Goal: Information Seeking & Learning: Learn about a topic

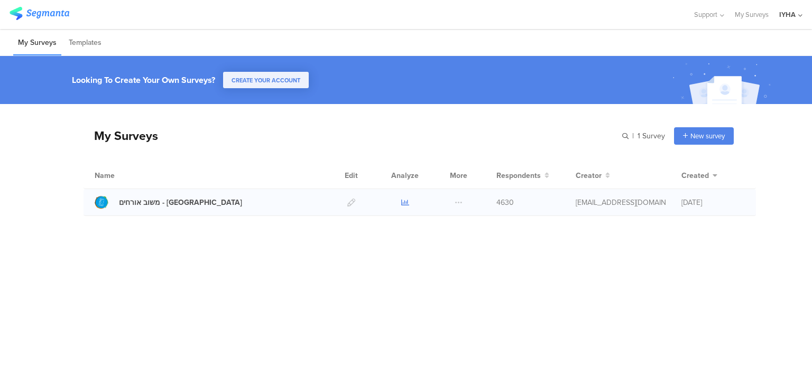
click at [404, 204] on icon at bounding box center [405, 203] width 8 height 8
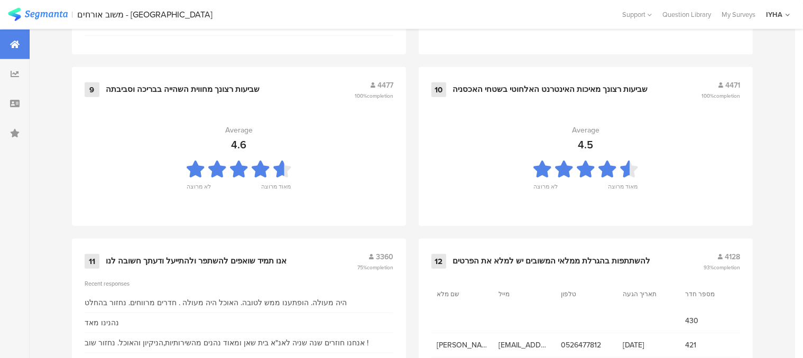
scroll to position [1188, 0]
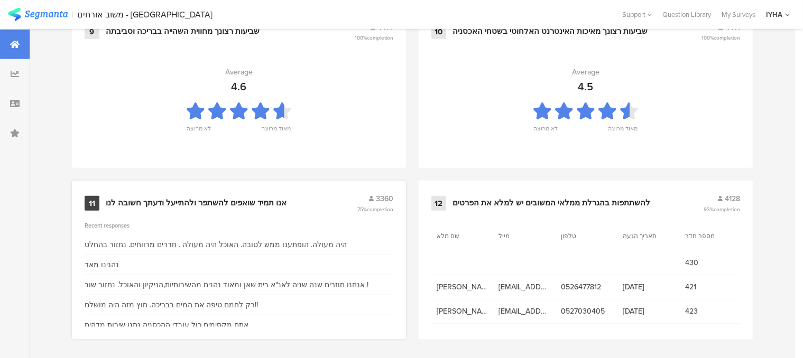
click at [231, 201] on div "אנו תמיד שואפים להשתפר ולהתייעל ודעתך חשובה לנו" at bounding box center [196, 203] width 181 height 11
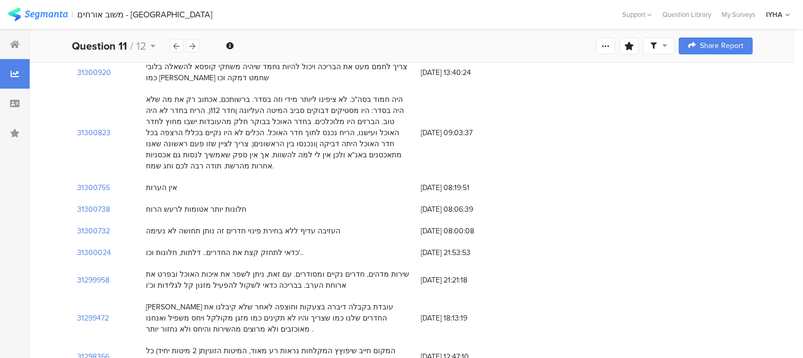
scroll to position [370, 0]
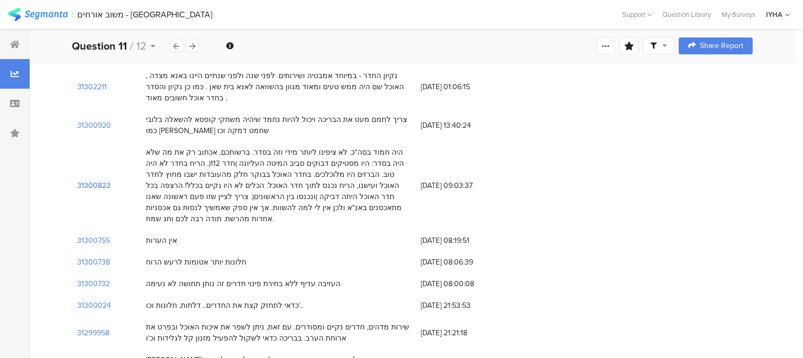
click at [97, 180] on section "31300823" at bounding box center [93, 185] width 33 height 11
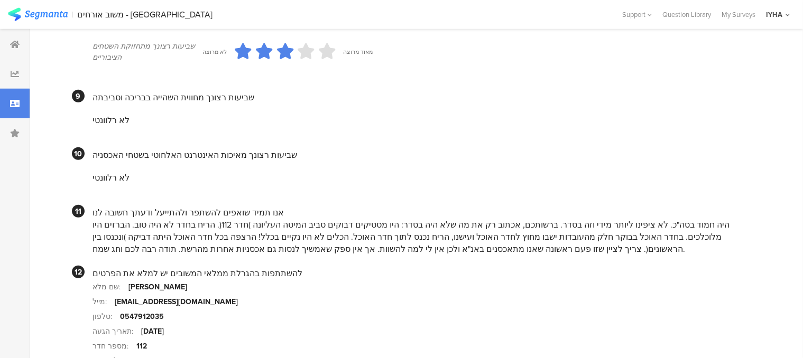
scroll to position [951, 0]
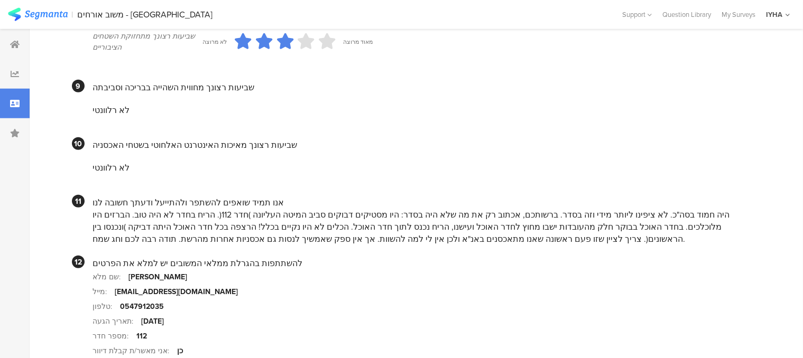
click at [674, 245] on div "היה חמוד בסה"כ. לא ציפינו ליותר מידי וזה בסדר. ברשותכם, אכתוב רק את מה שלא היה …" at bounding box center [422, 227] width 660 height 36
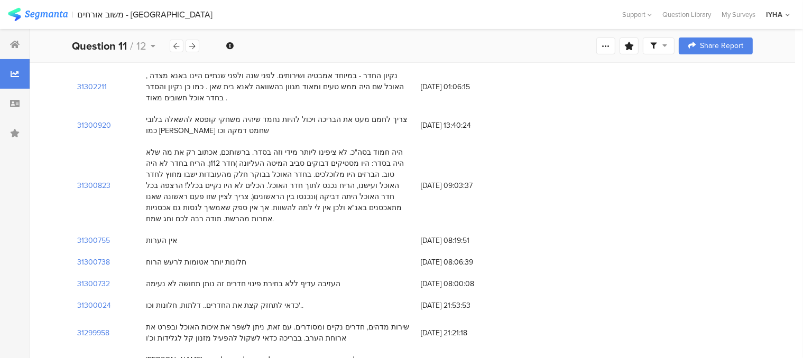
scroll to position [317, 0]
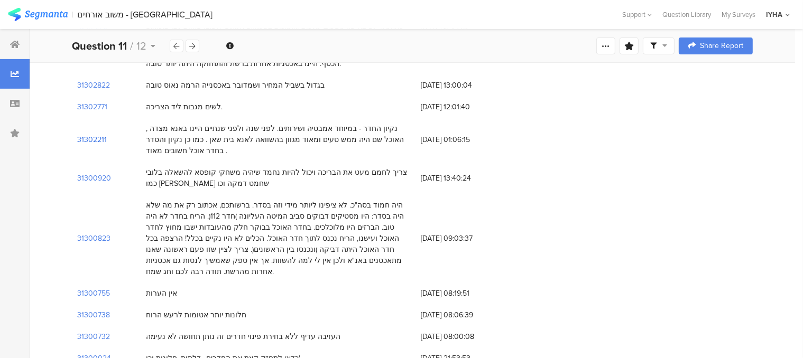
click at [97, 134] on section "31302211" at bounding box center [92, 139] width 30 height 11
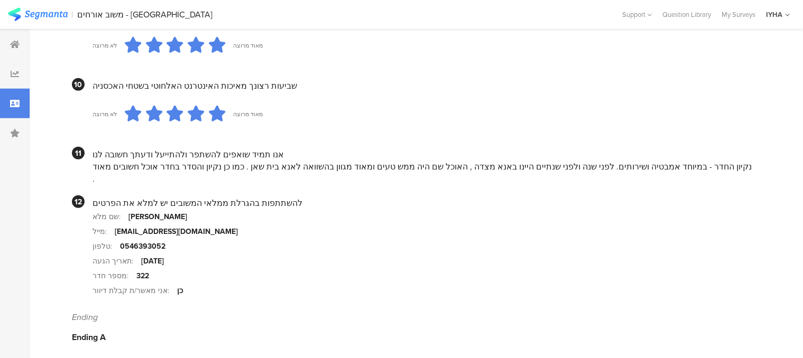
scroll to position [1035, 0]
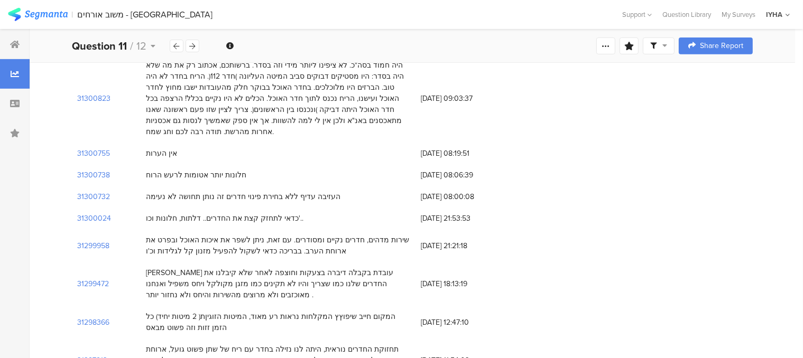
scroll to position [476, 0]
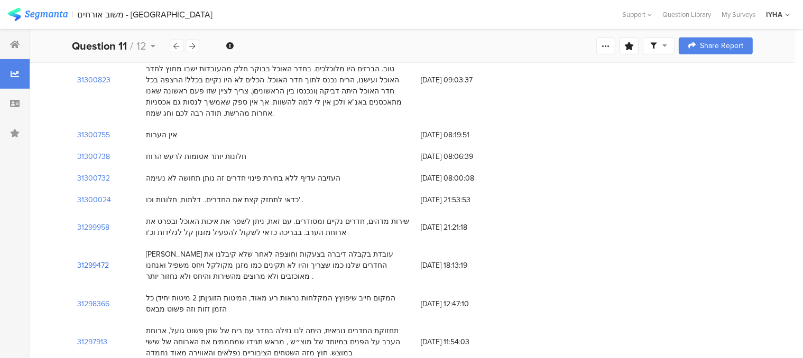
click at [103, 260] on section "31299472" at bounding box center [93, 265] width 32 height 11
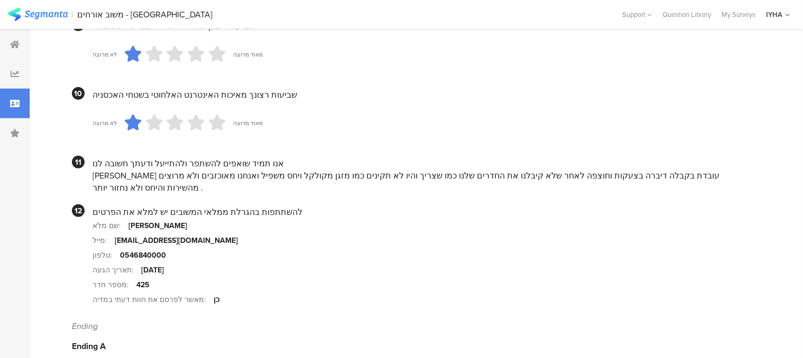
scroll to position [1045, 0]
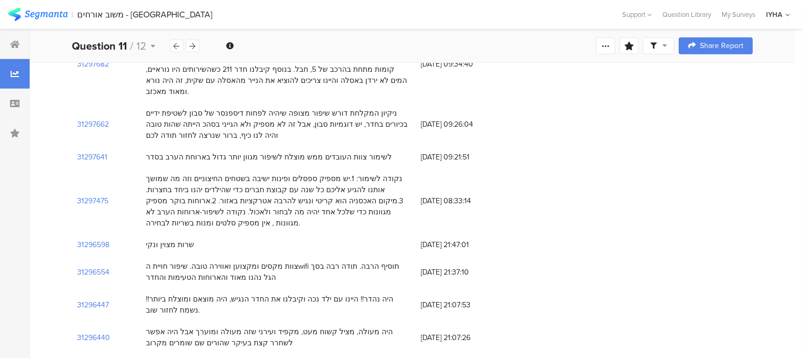
scroll to position [476, 0]
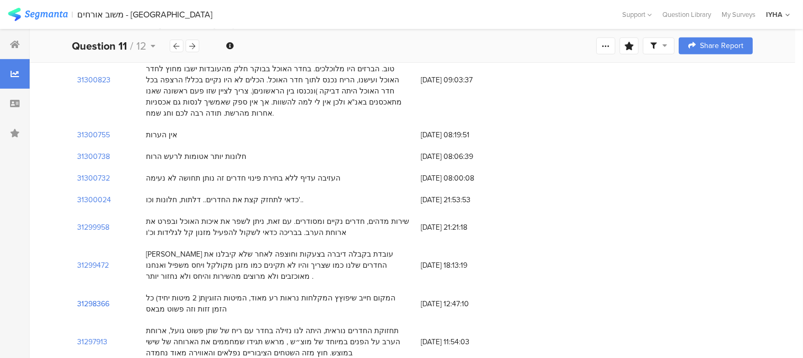
click at [96, 299] on section "31298366" at bounding box center [93, 304] width 32 height 11
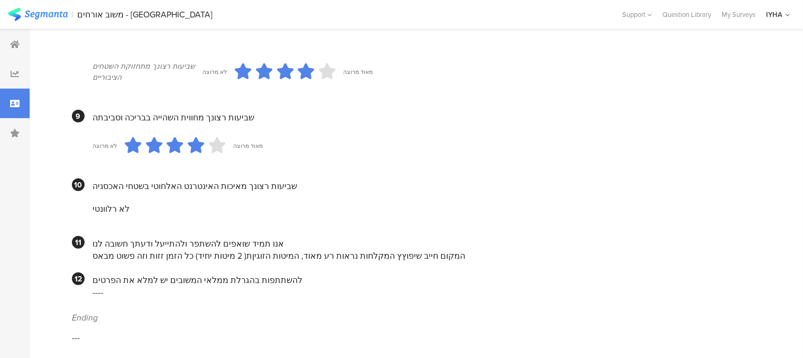
scroll to position [948, 0]
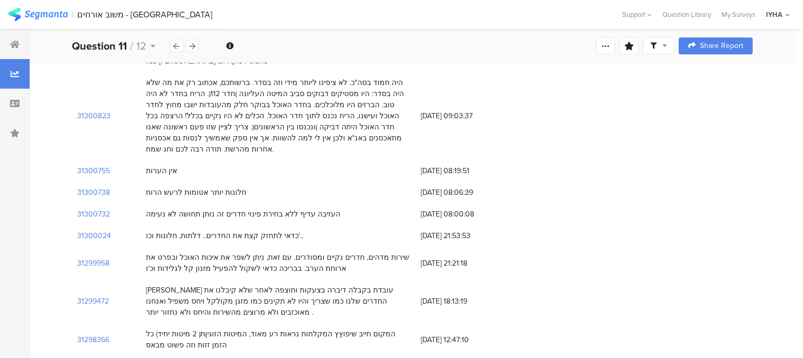
scroll to position [370, 0]
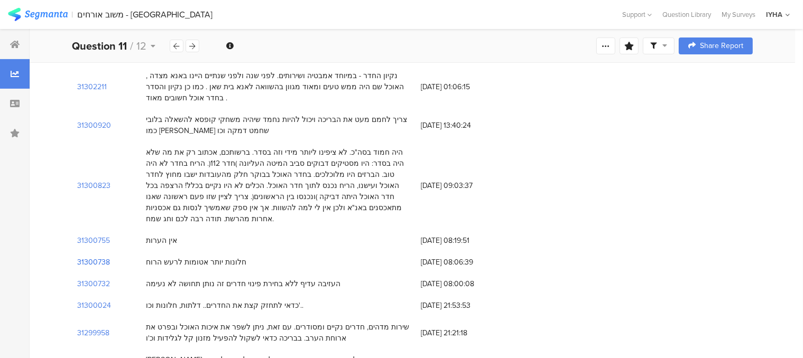
click at [103, 257] on section "31300738" at bounding box center [93, 262] width 33 height 11
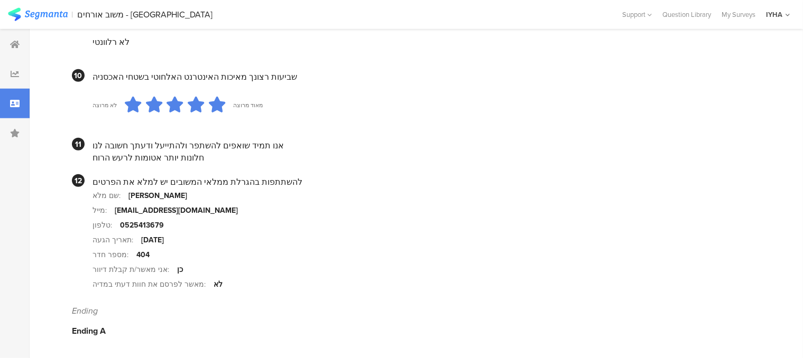
scroll to position [838, 0]
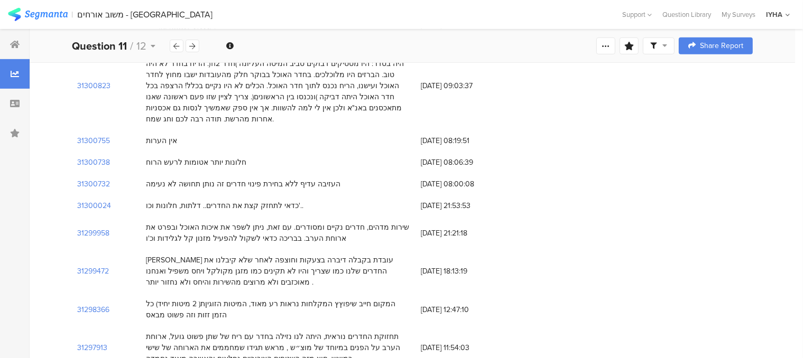
scroll to position [476, 0]
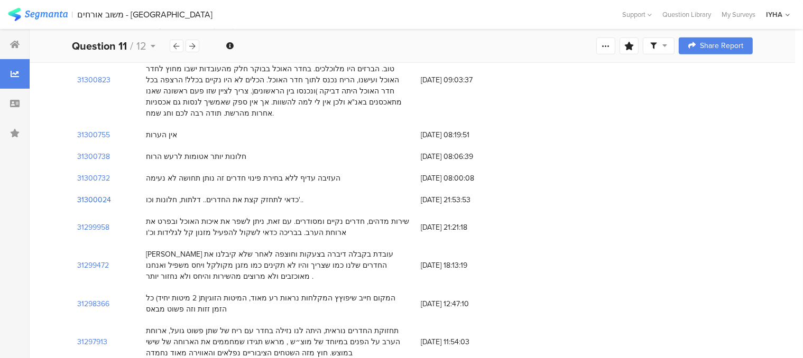
click at [100, 194] on section "31300024" at bounding box center [94, 199] width 34 height 11
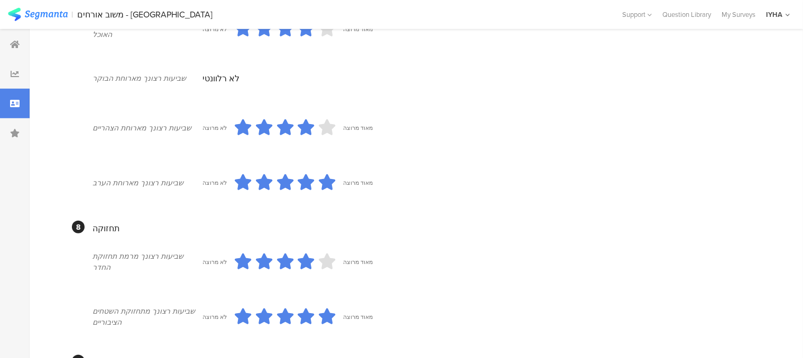
scroll to position [951, 0]
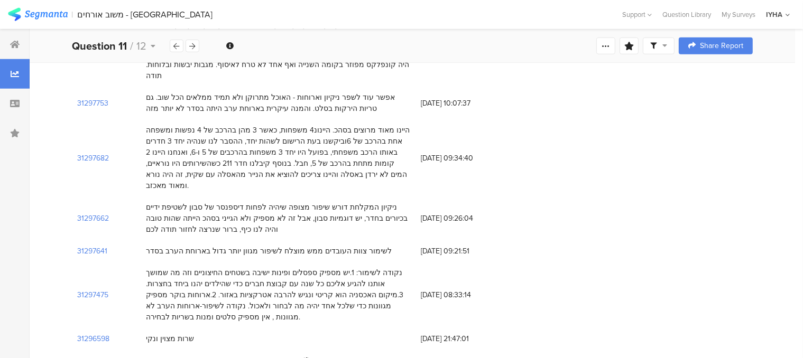
scroll to position [476, 0]
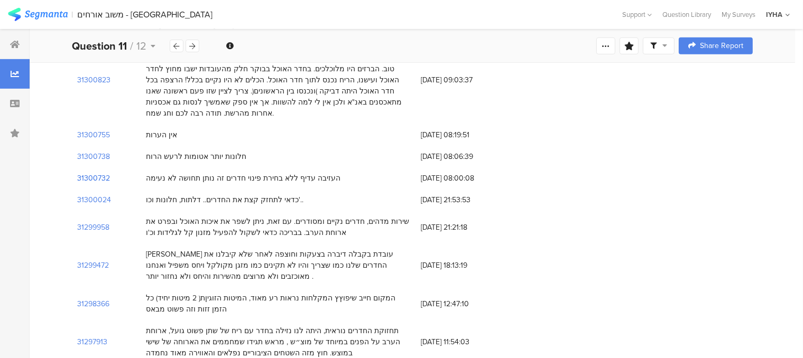
click at [101, 173] on section "31300732" at bounding box center [93, 178] width 33 height 11
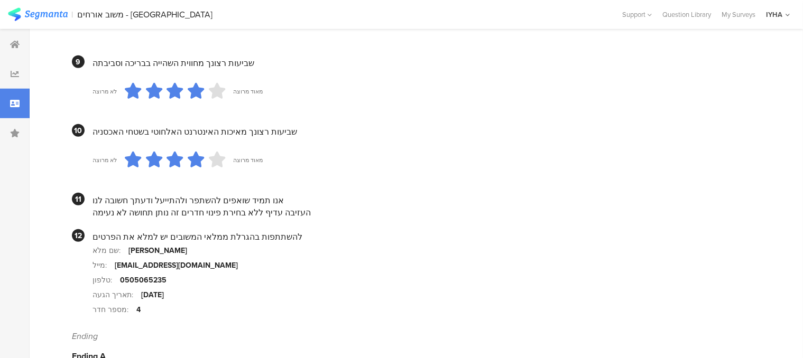
scroll to position [1004, 0]
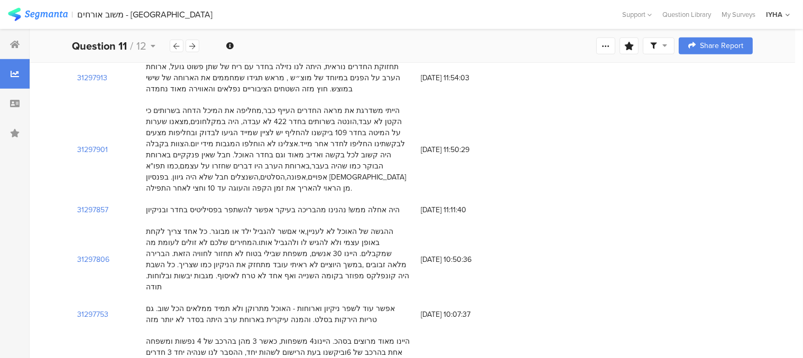
scroll to position [793, 0]
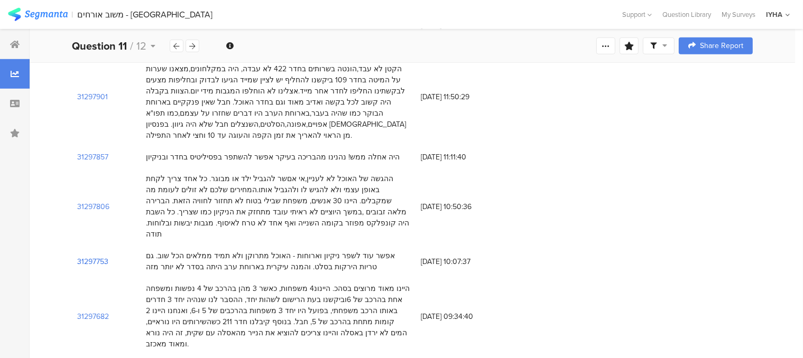
click at [99, 256] on section "31297753" at bounding box center [92, 261] width 31 height 11
